Goal: Contribute content: Add original content to the website for others to see

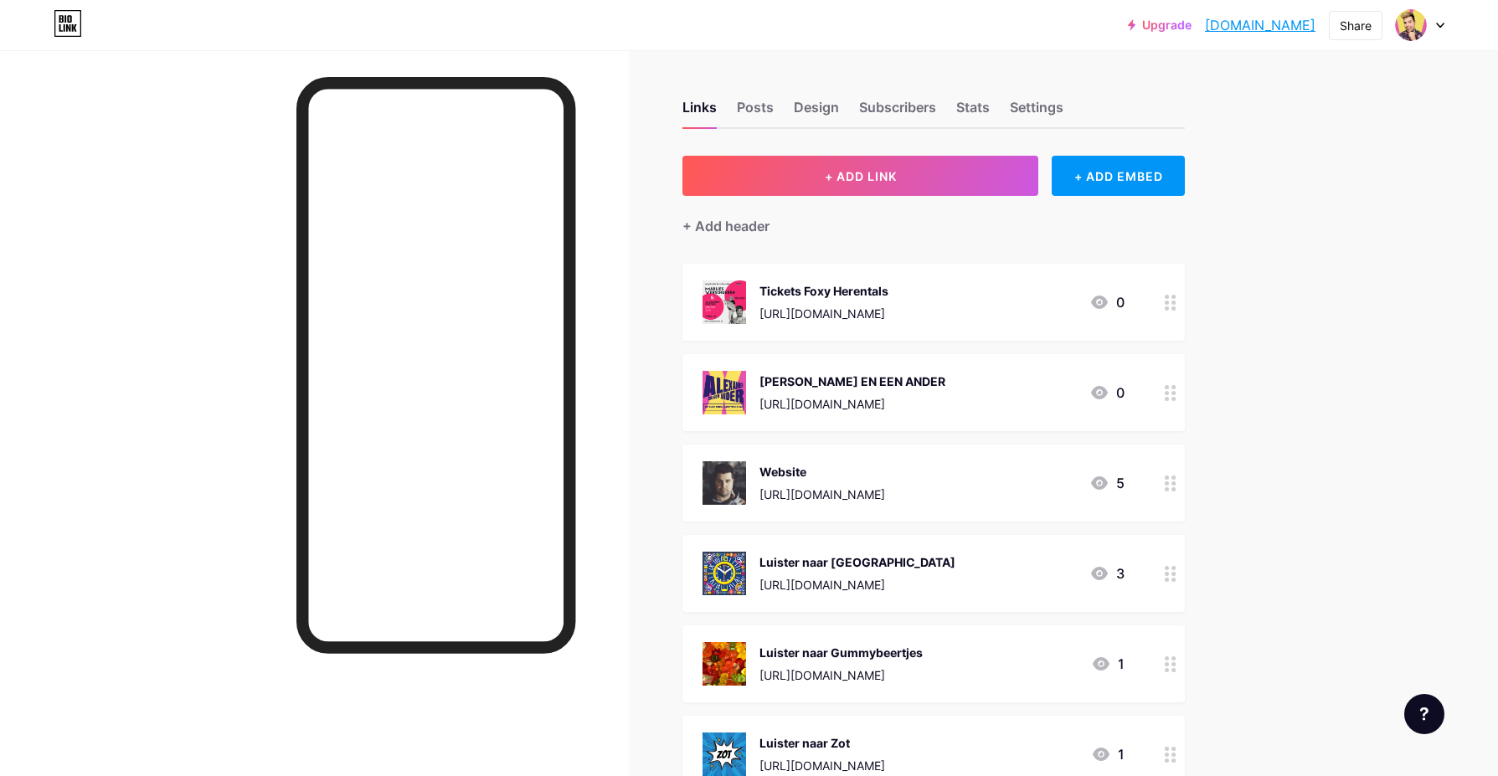
click at [1166, 302] on circle at bounding box center [1167, 303] width 4 height 4
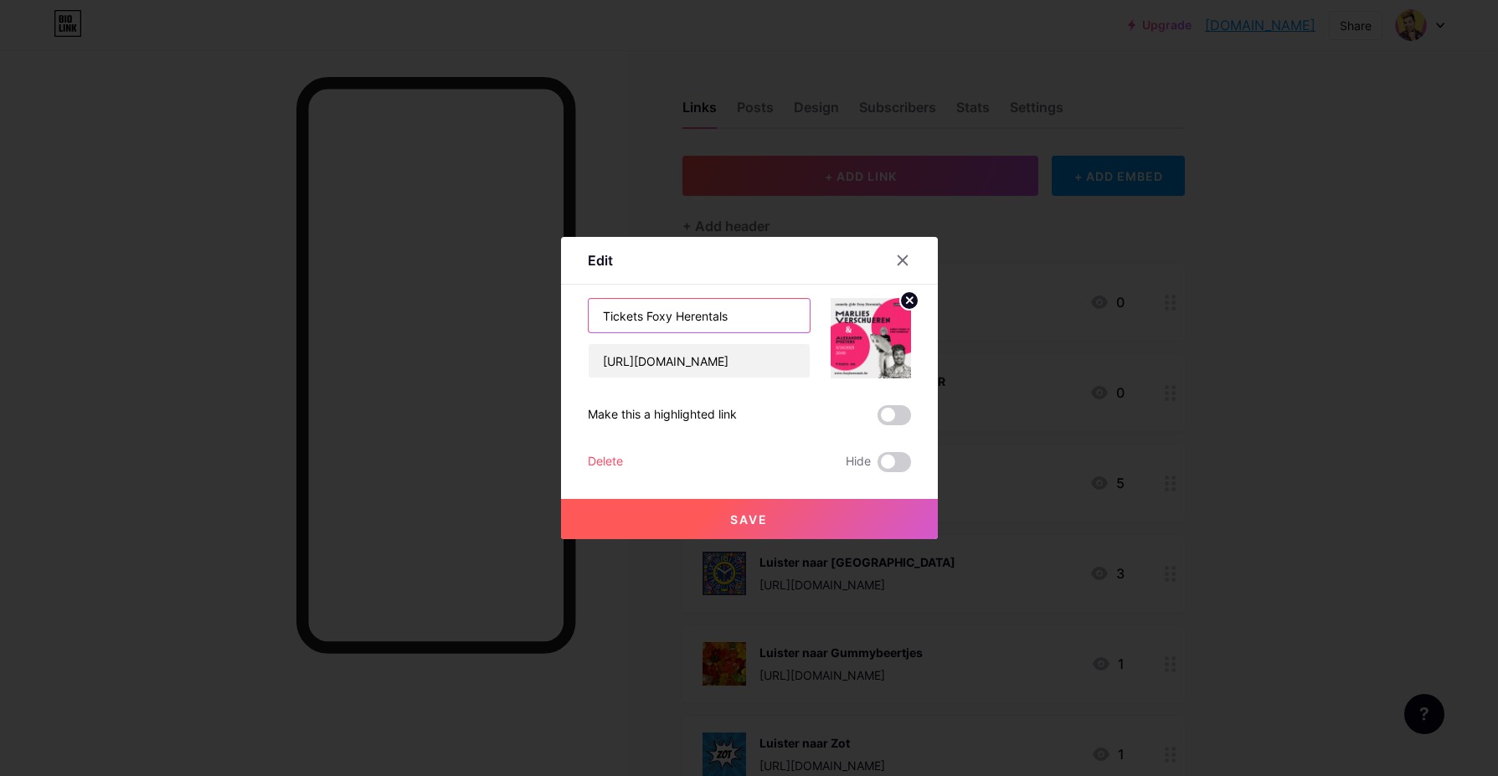
click at [661, 314] on input "Tickets Foxy Herentals" at bounding box center [699, 315] width 221 height 33
type input "E"
type input "SPELEUH SPELEUH SPELEUH"
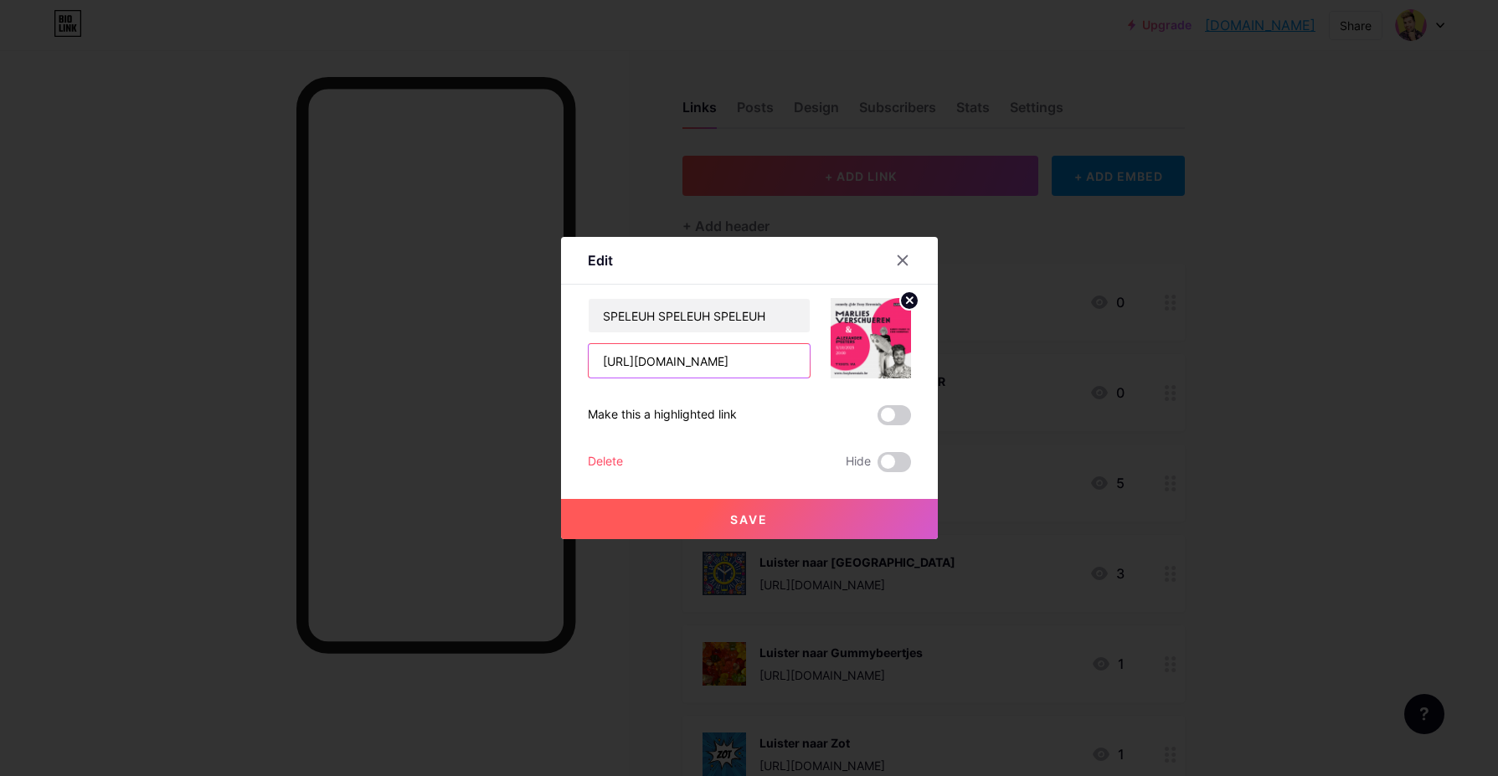
click at [663, 363] on input "[URL][DOMAIN_NAME]" at bounding box center [699, 360] width 221 height 33
paste input "[DOMAIN_NAME][URL]"
type input "[URL][DOMAIN_NAME]"
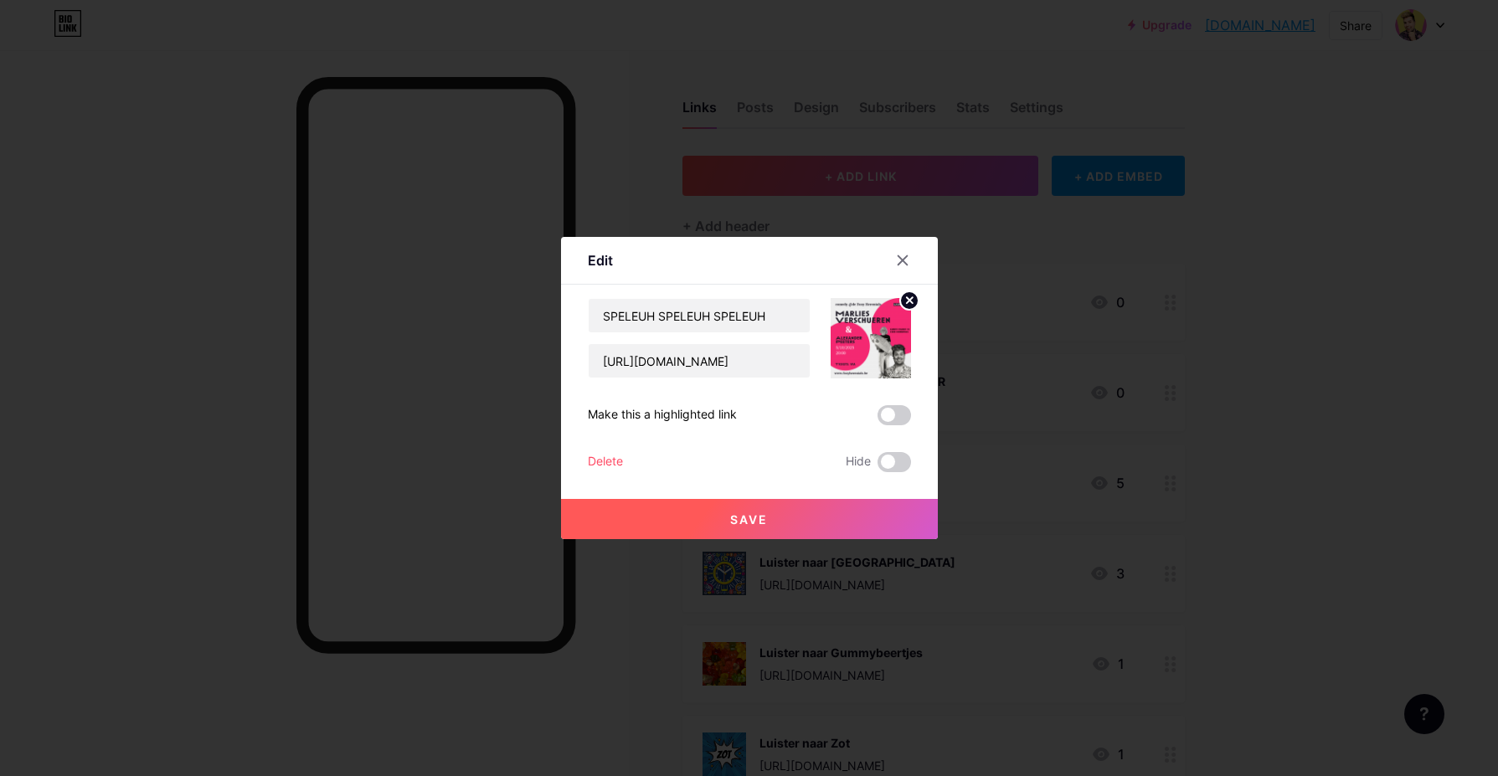
click at [907, 302] on icon at bounding box center [909, 300] width 6 height 6
click at [864, 341] on icon at bounding box center [870, 328] width 33 height 31
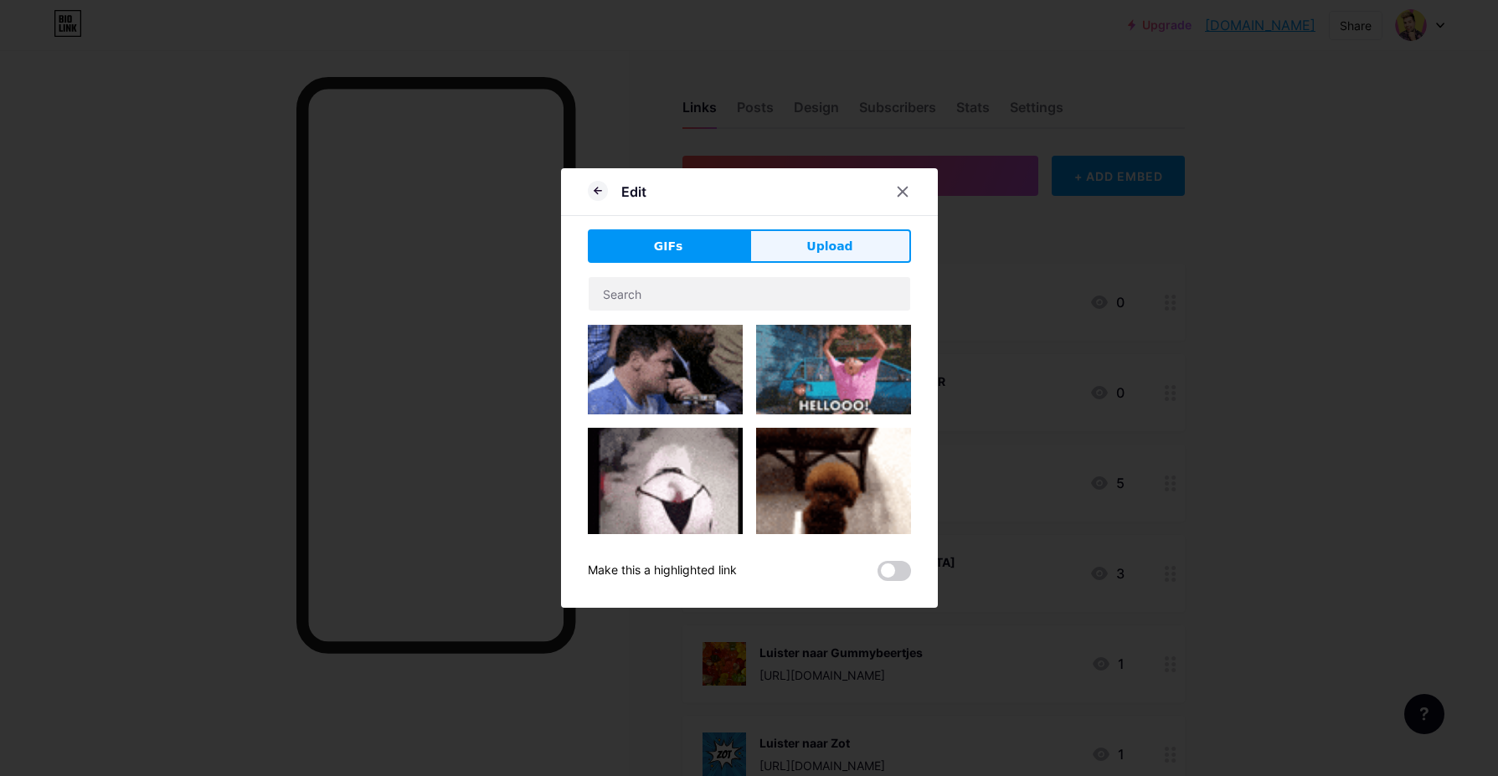
click at [836, 255] on span "Upload" at bounding box center [829, 247] width 46 height 18
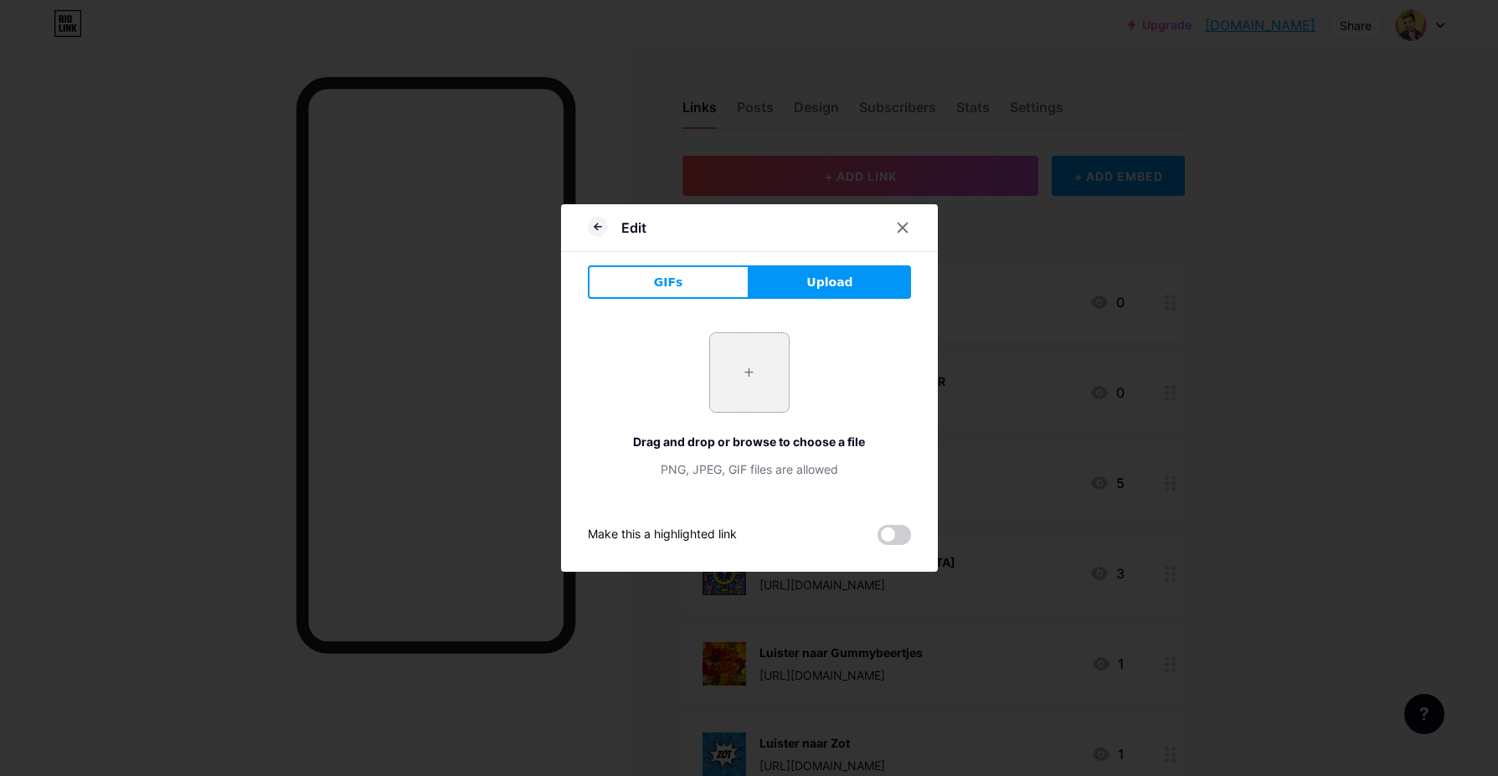
click at [757, 373] on input "file" at bounding box center [749, 372] width 79 height 79
type input "C:\fakepath\430630105_1493153694964049_1045343522578748001_n.jpg"
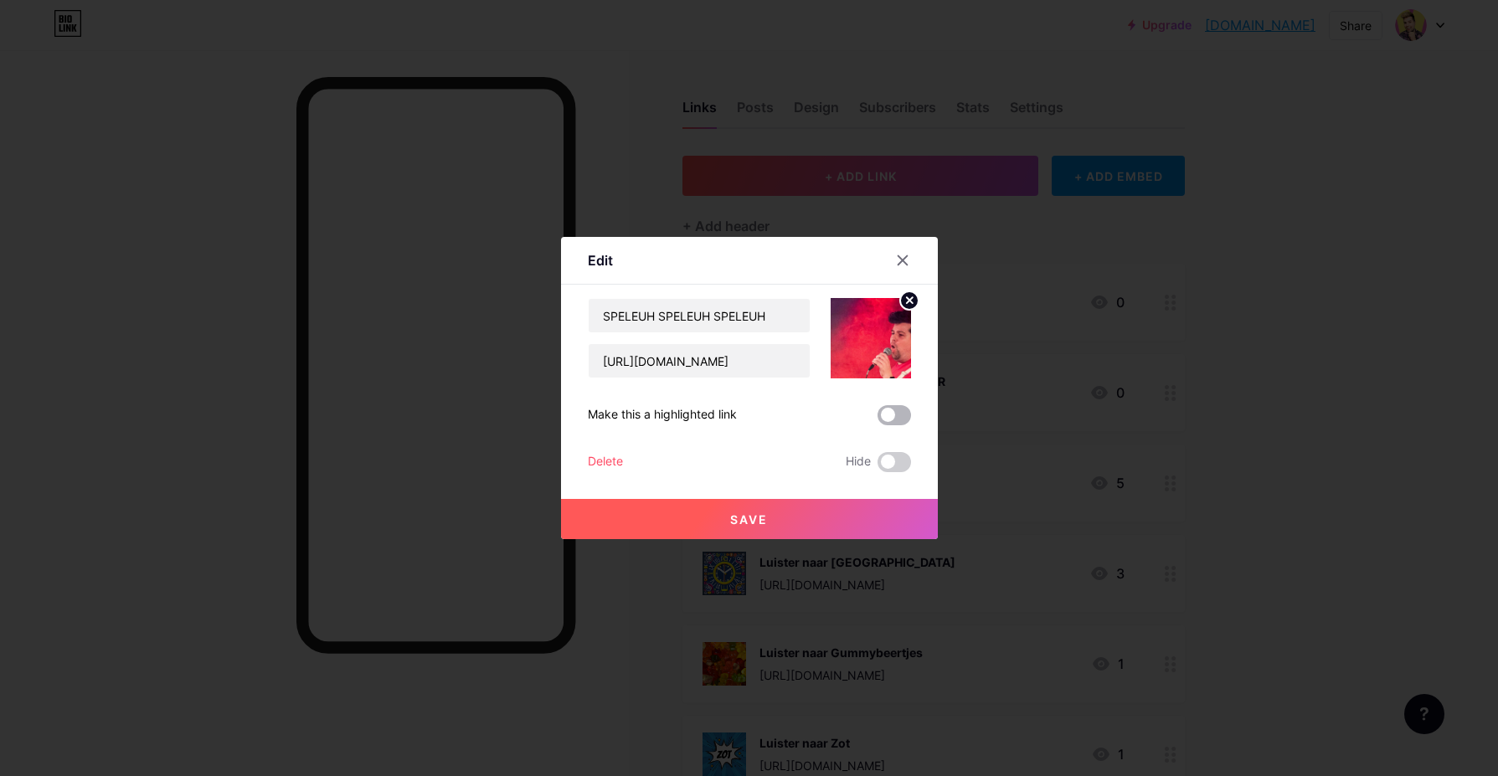
click at [894, 416] on span at bounding box center [893, 415] width 33 height 20
click at [877, 419] on input "checkbox" at bounding box center [877, 419] width 0 height 0
click at [771, 510] on button "Save" at bounding box center [749, 519] width 377 height 40
